Goal: Task Accomplishment & Management: Use online tool/utility

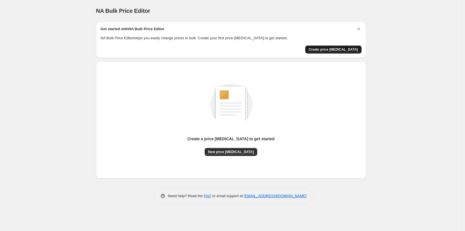
click at [333, 48] on span "Create price [MEDICAL_DATA]" at bounding box center [332, 49] width 49 height 5
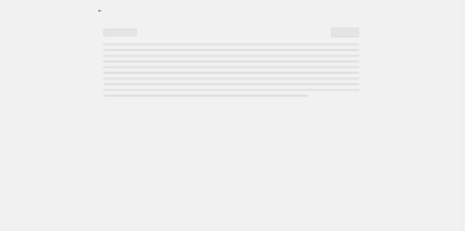
select select "percentage"
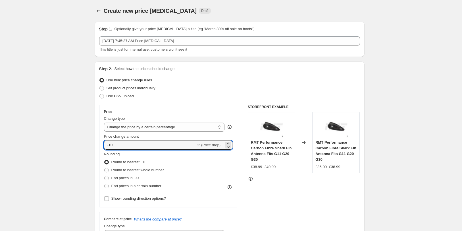
drag, startPoint x: 134, startPoint y: 144, endPoint x: 86, endPoint y: 146, distance: 48.3
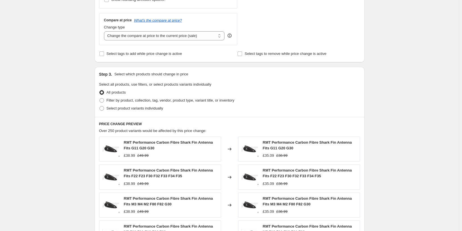
scroll to position [199, 0]
type input "20"
click at [122, 100] on span "Filter by product, collection, tag, vendor, product type, variant title, or inv…" at bounding box center [171, 100] width 128 height 4
click at [100, 98] on input "Filter by product, collection, tag, vendor, product type, variant title, or inv…" at bounding box center [99, 98] width 0 height 0
radio input "true"
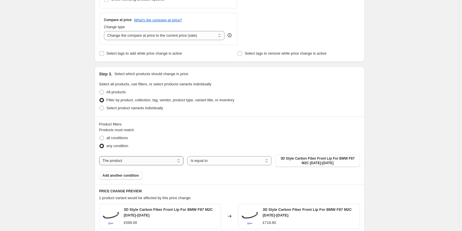
click at [147, 160] on select "The product The product's collection The product's tag The product's vendor The…" at bounding box center [141, 160] width 84 height 9
click at [147, 163] on select "The product The product's collection The product's tag The product's vendor The…" at bounding box center [141, 160] width 84 height 9
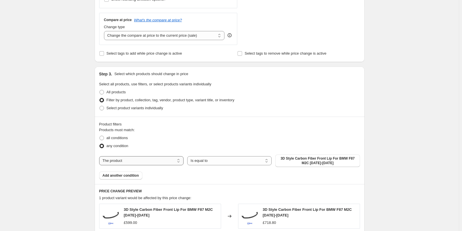
click at [145, 163] on select "The product The product's collection The product's tag The product's vendor The…" at bounding box center [141, 160] width 84 height 9
click at [129, 158] on select "The product The product's collection The product's tag The product's vendor The…" at bounding box center [141, 160] width 84 height 9
select select "collection"
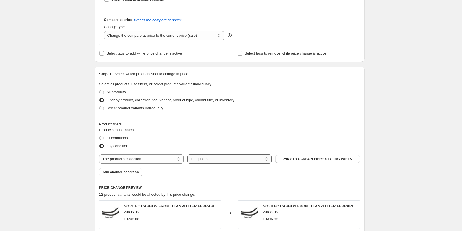
click at [220, 162] on select "Is equal to Is not equal to" at bounding box center [229, 158] width 84 height 9
click at [220, 161] on select "Is equal to Is not equal to" at bounding box center [229, 158] width 84 height 9
click at [339, 158] on span "296 GTB CARBON FIBRE STYLING PARTS" at bounding box center [317, 159] width 69 height 5
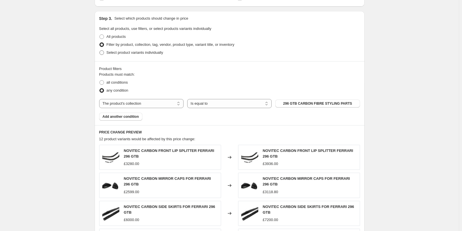
scroll to position [284, 0]
